Goal: Find specific page/section: Find specific page/section

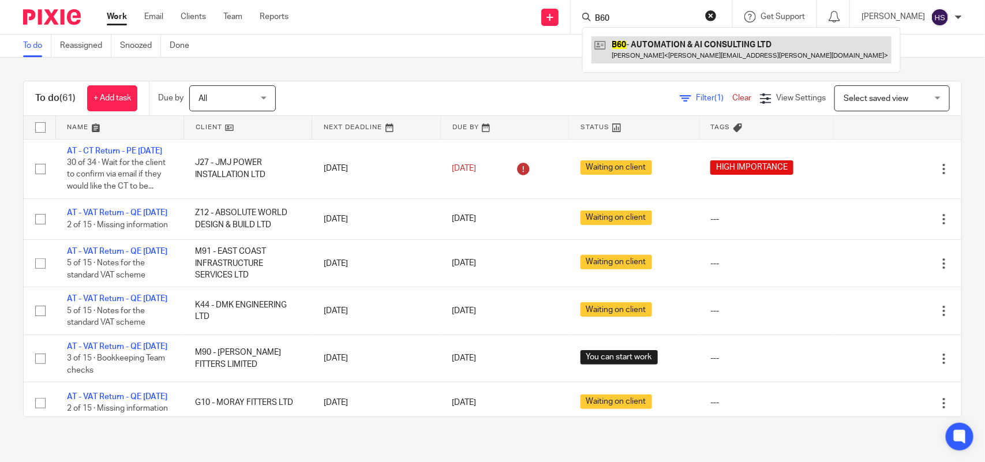
type input "B60"
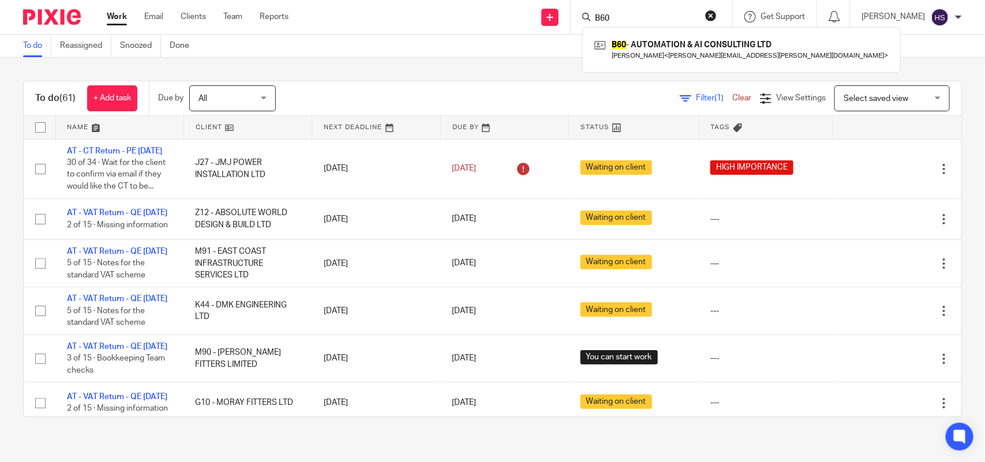
click at [116, 19] on link "Work" at bounding box center [117, 17] width 20 height 12
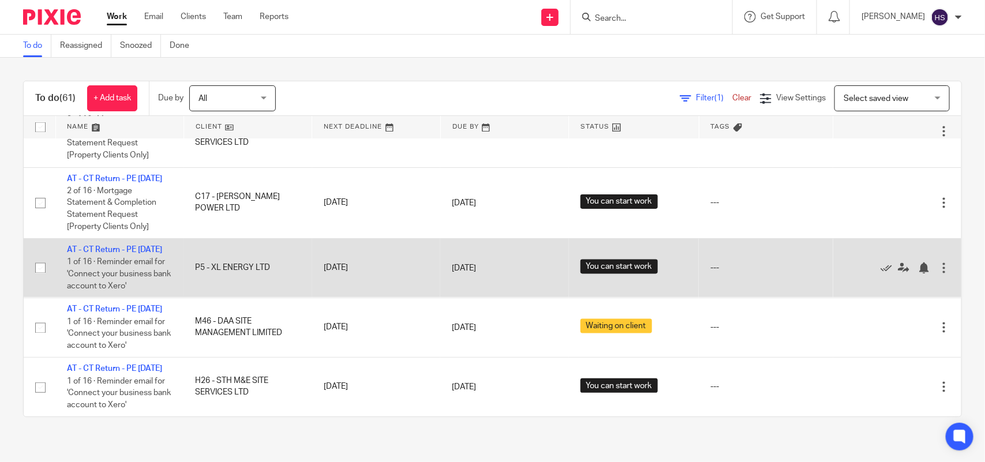
scroll to position [3674, 0]
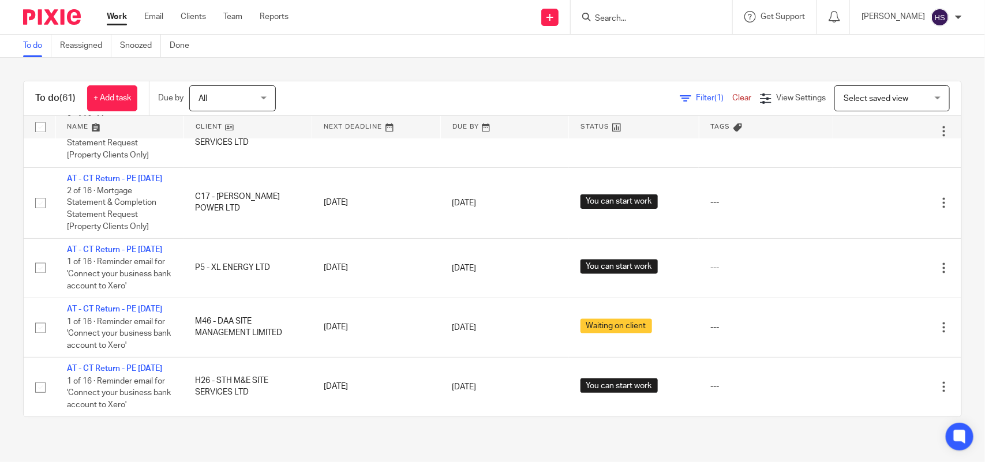
drag, startPoint x: 238, startPoint y: 344, endPoint x: 247, endPoint y: 77, distance: 267.4
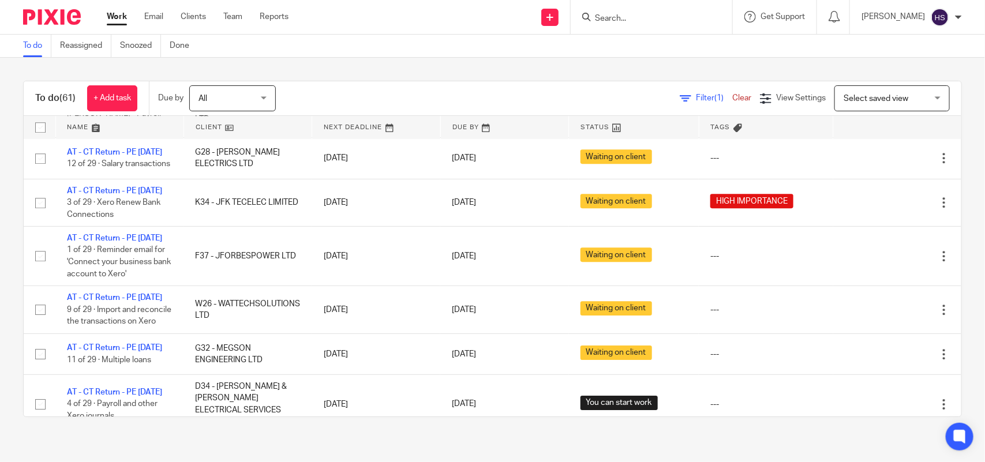
drag, startPoint x: 220, startPoint y: 276, endPoint x: 244, endPoint y: 145, distance: 132.7
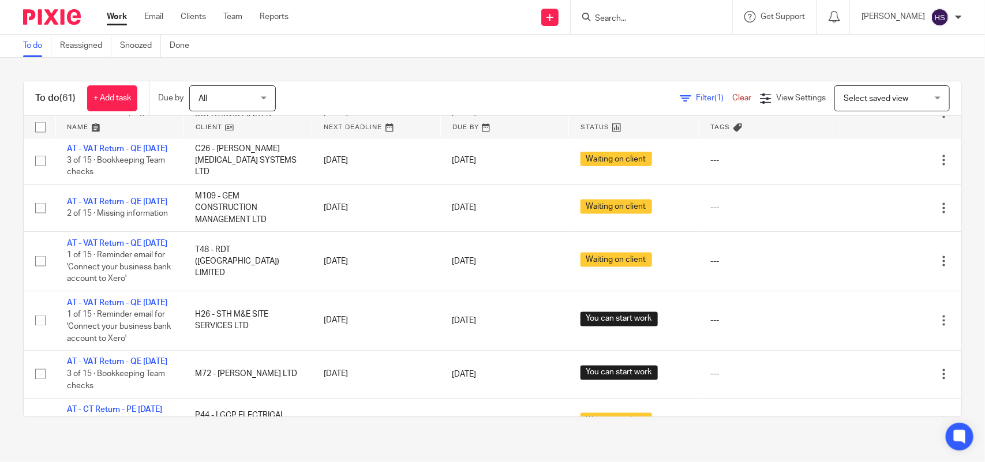
scroll to position [0, 0]
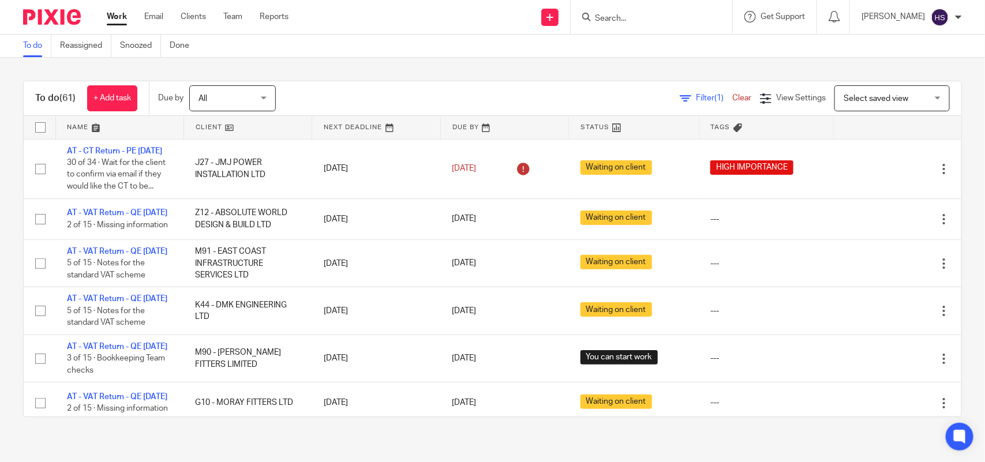
drag, startPoint x: 227, startPoint y: 283, endPoint x: 246, endPoint y: 105, distance: 178.8
click at [362, 64] on div "To do (61) + Add task Due by All All [DATE] [DATE] This week Next week This mon…" at bounding box center [492, 249] width 985 height 383
